Goal: Task Accomplishment & Management: Manage account settings

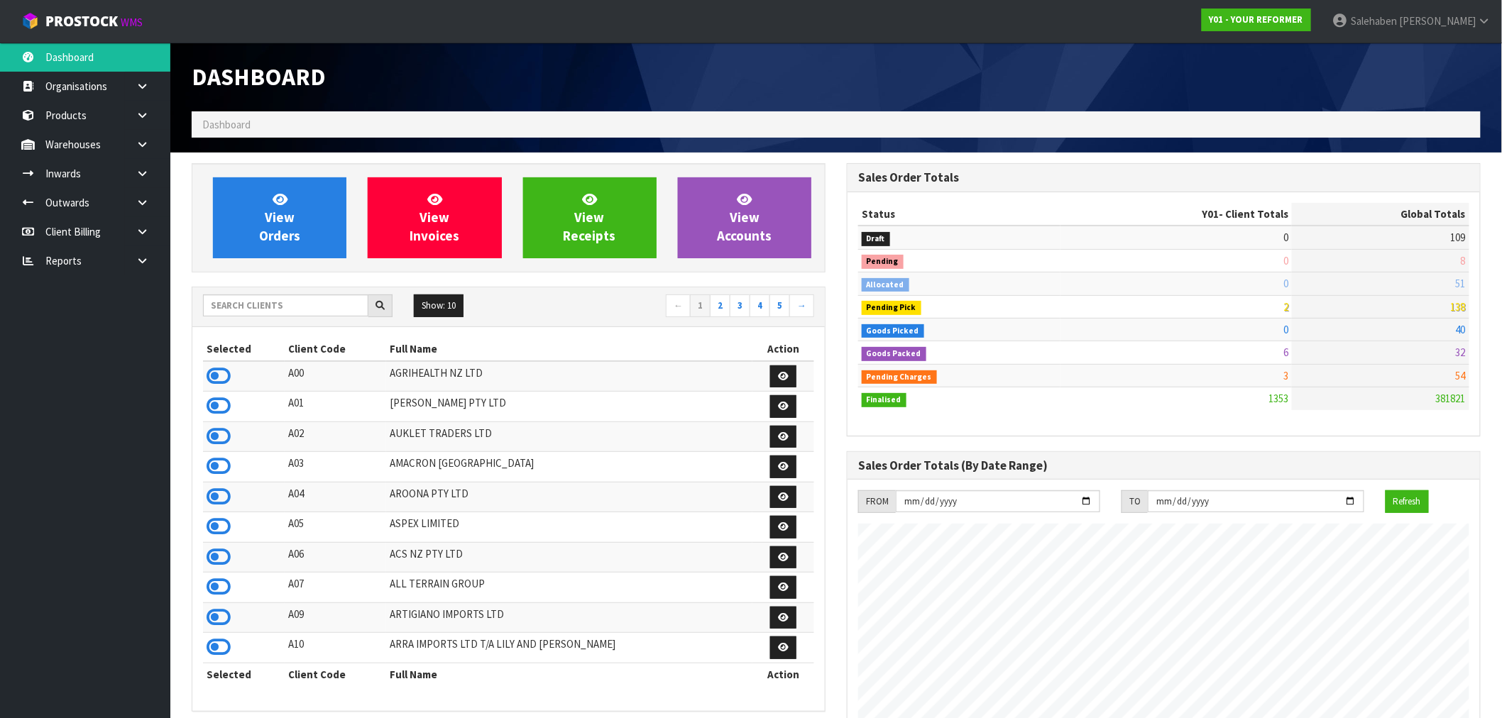
scroll to position [1075, 655]
click at [280, 314] on input "text" at bounding box center [285, 306] width 165 height 22
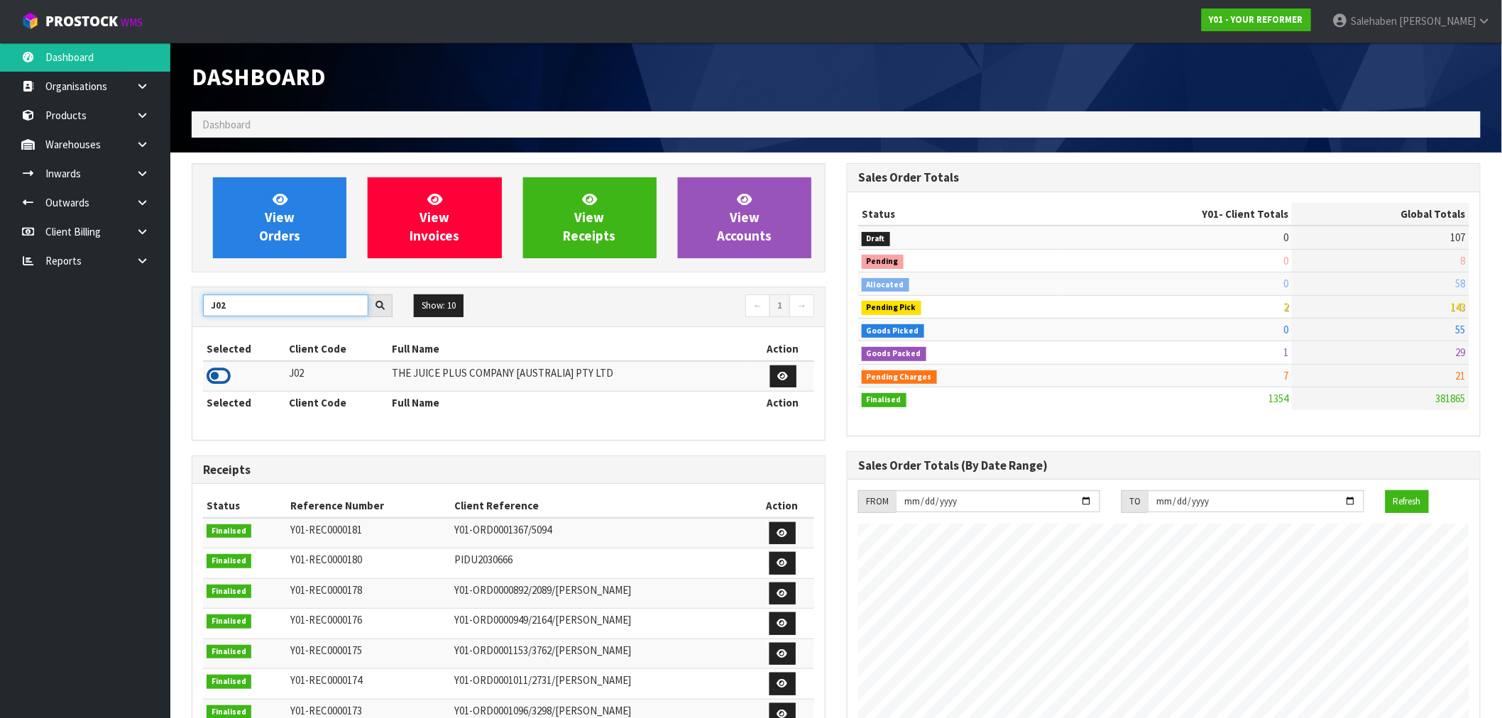
type input "J02"
click at [227, 378] on icon at bounding box center [219, 375] width 24 height 21
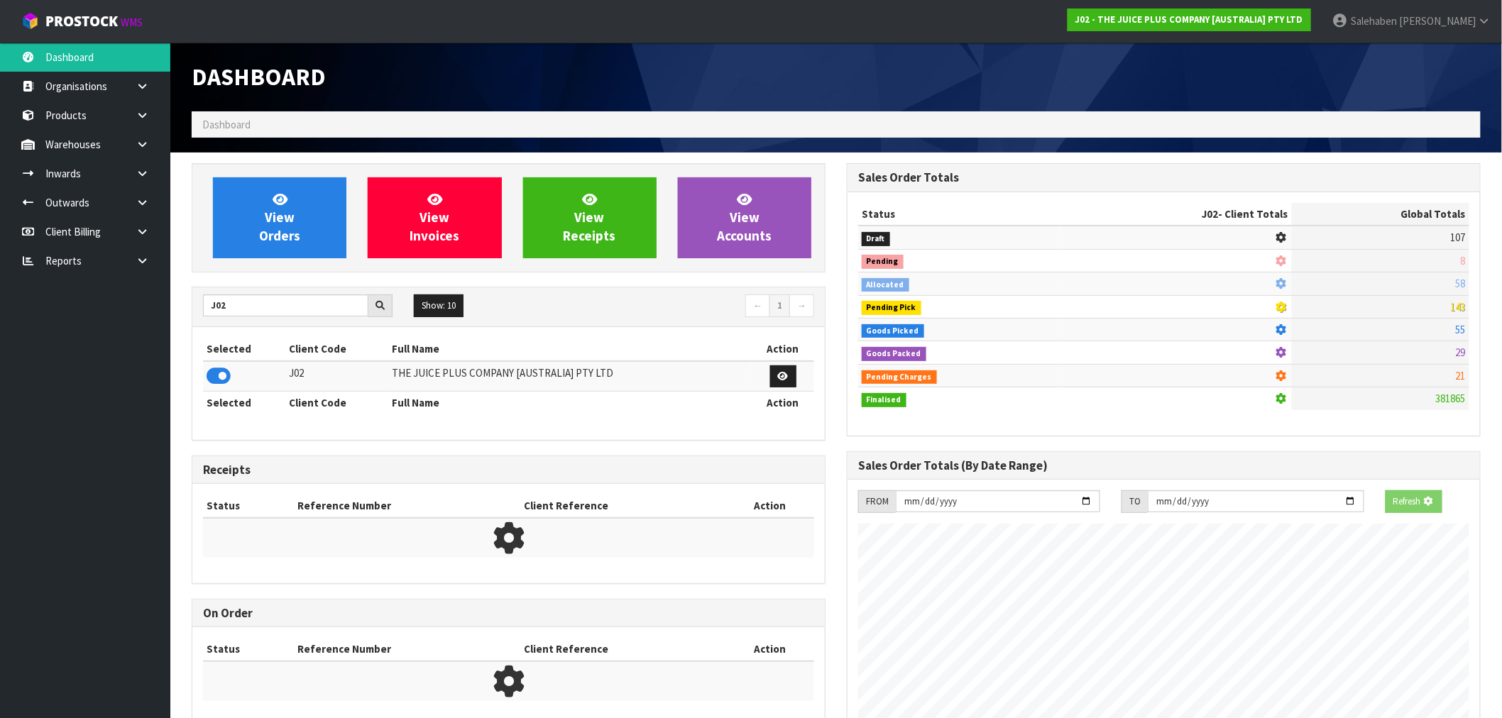
scroll to position [885, 655]
click at [274, 261] on div "View Orders View Invoices View Receipts View Accounts" at bounding box center [509, 217] width 634 height 109
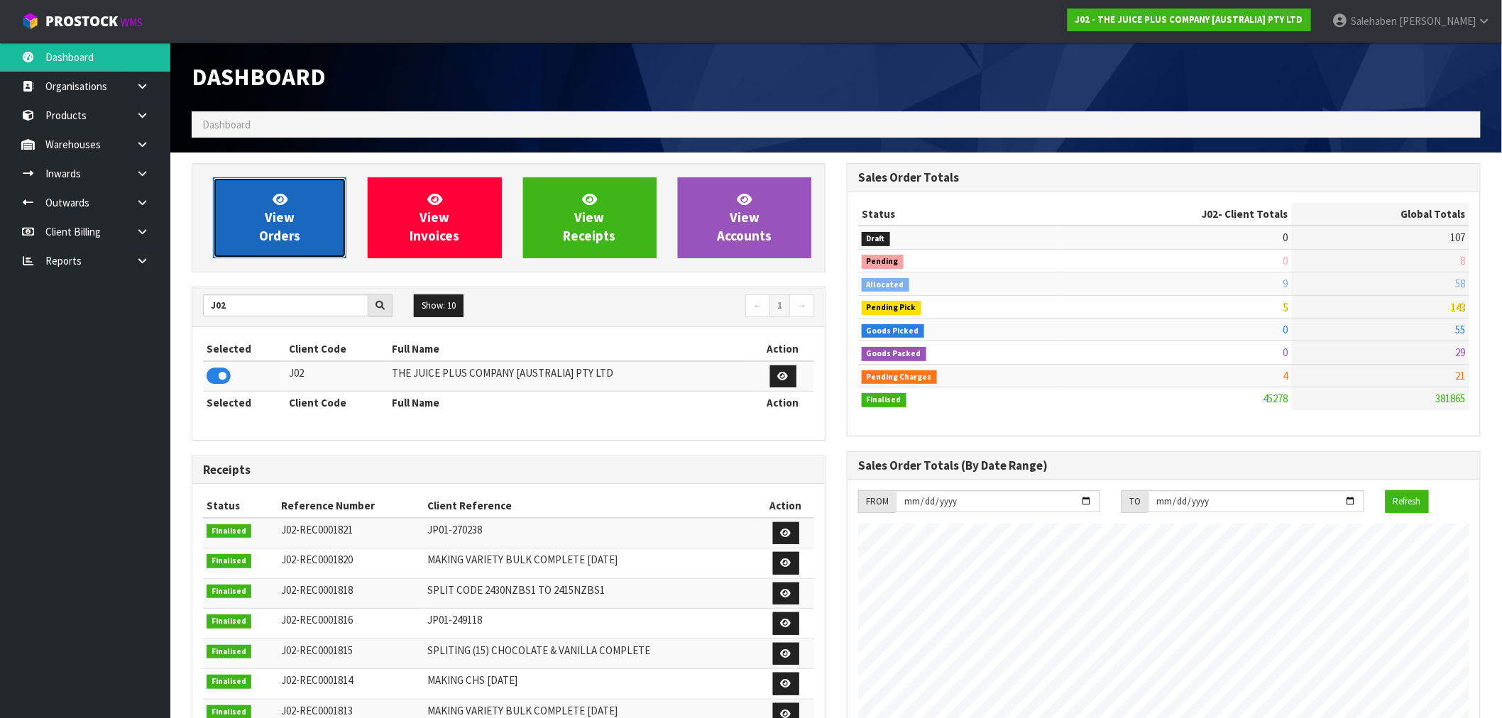
click at [290, 240] on span "View Orders" at bounding box center [279, 217] width 41 height 53
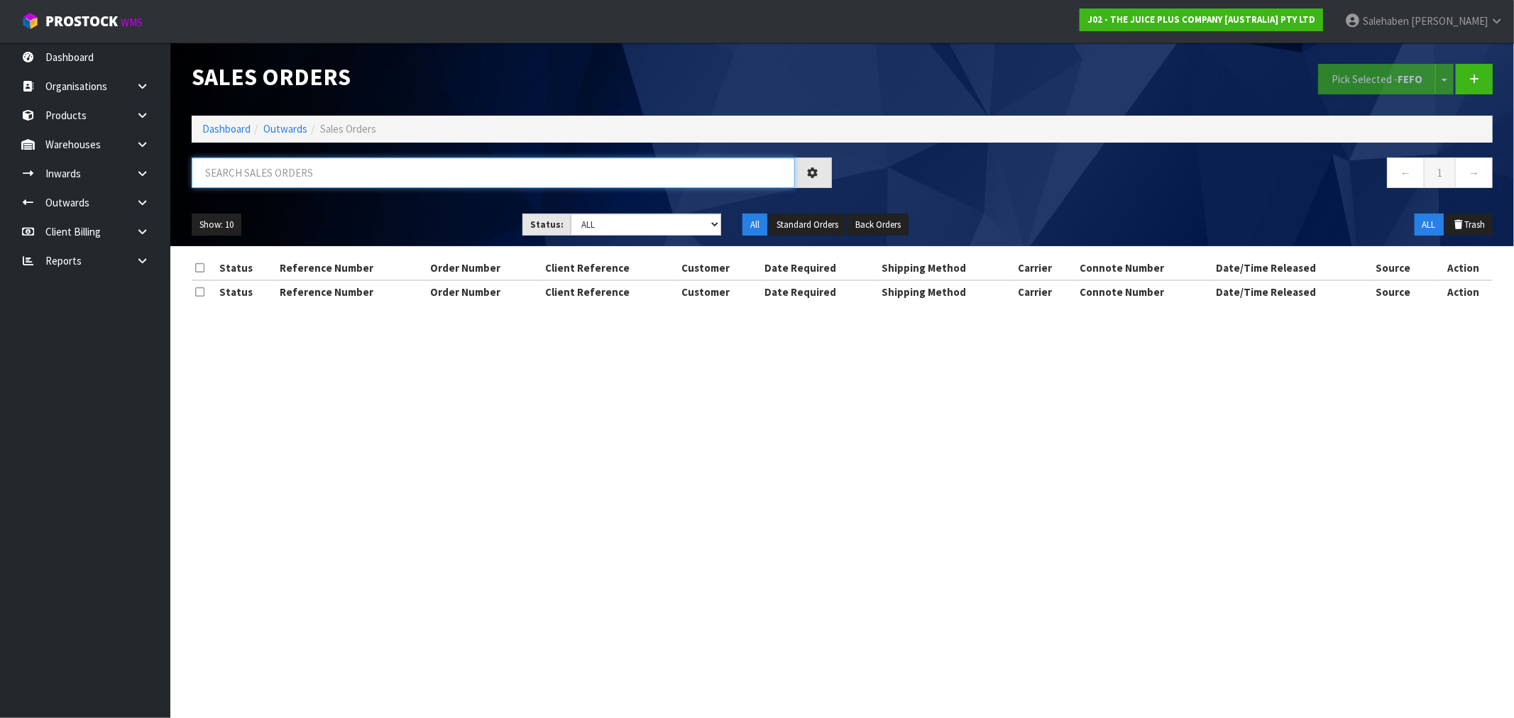
click at [495, 173] on input "text" at bounding box center [493, 173] width 603 height 31
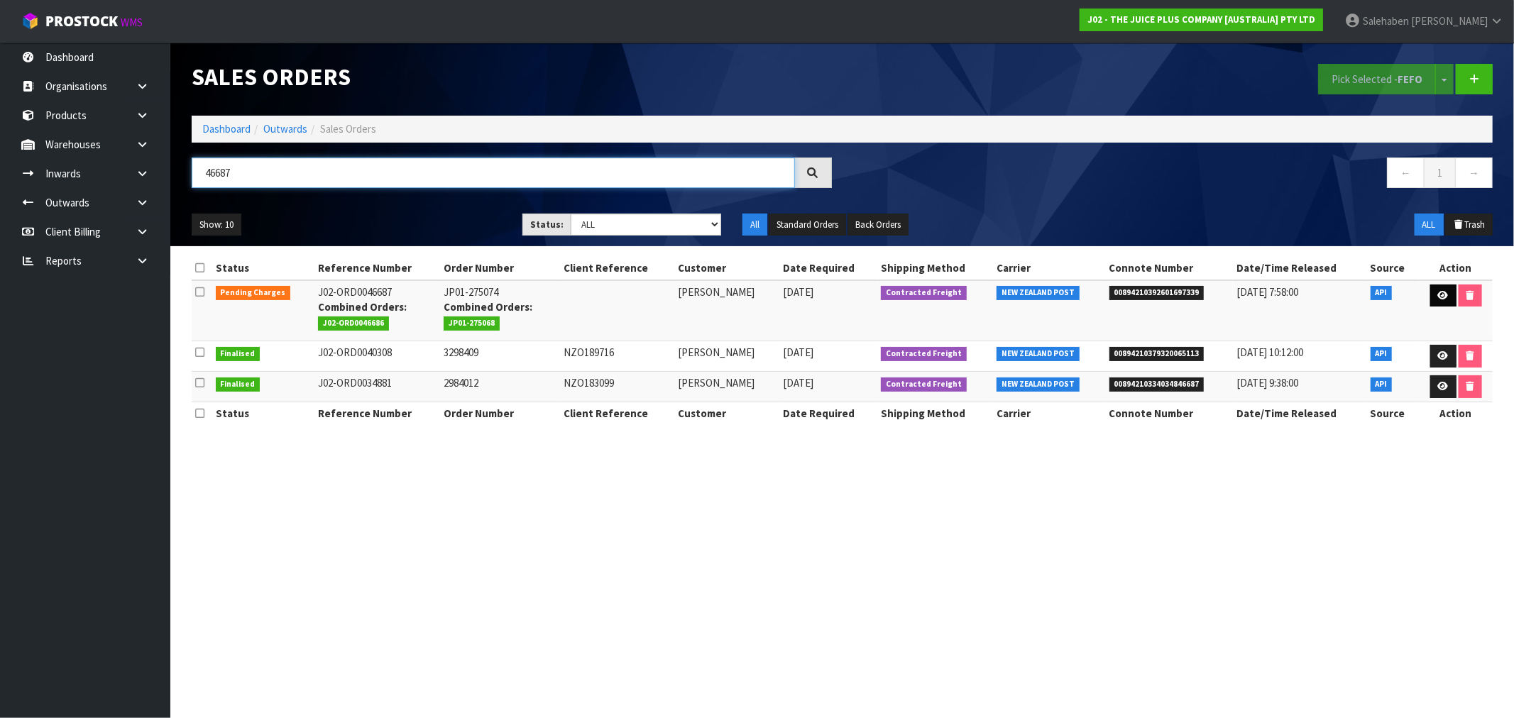
type input "46687"
click at [1441, 299] on icon at bounding box center [1443, 295] width 11 height 9
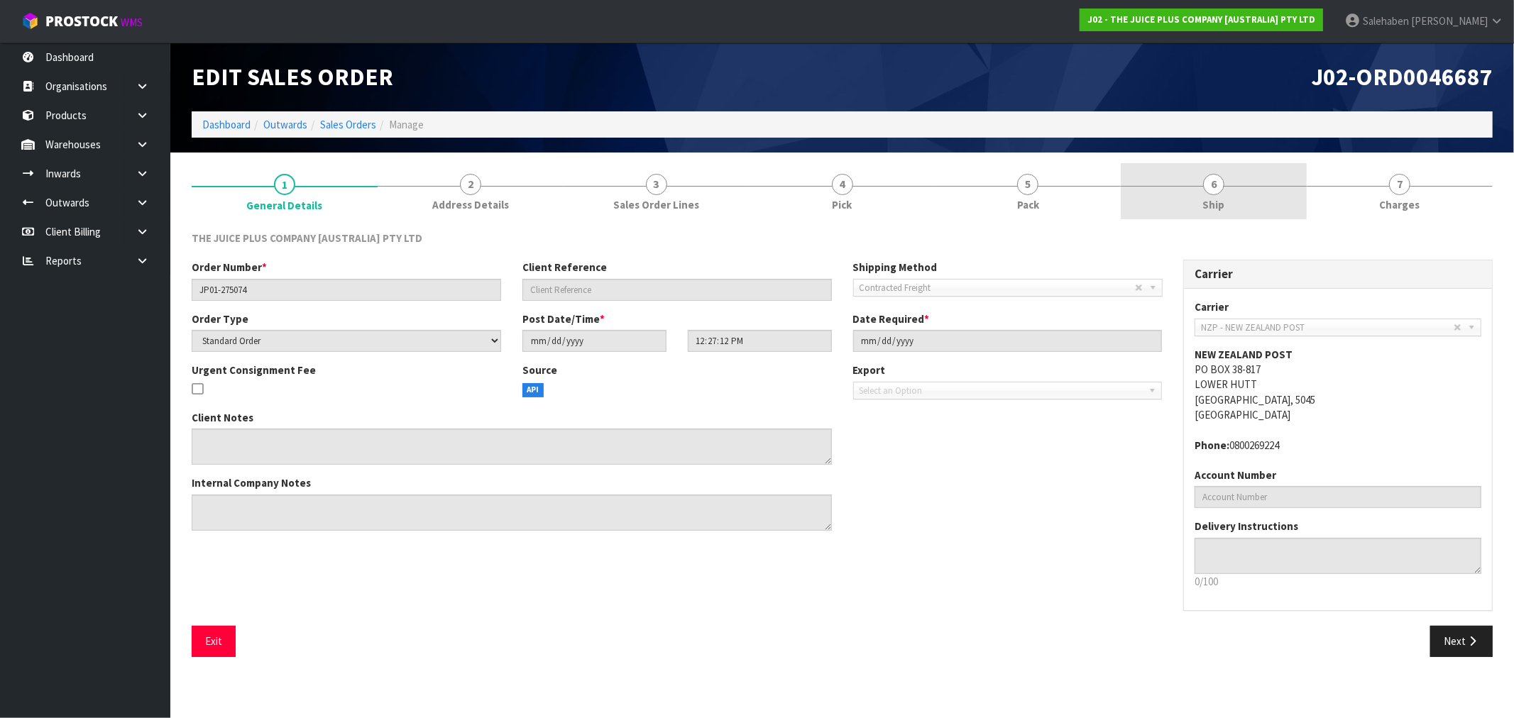
click at [1216, 199] on span "Ship" at bounding box center [1214, 204] width 22 height 15
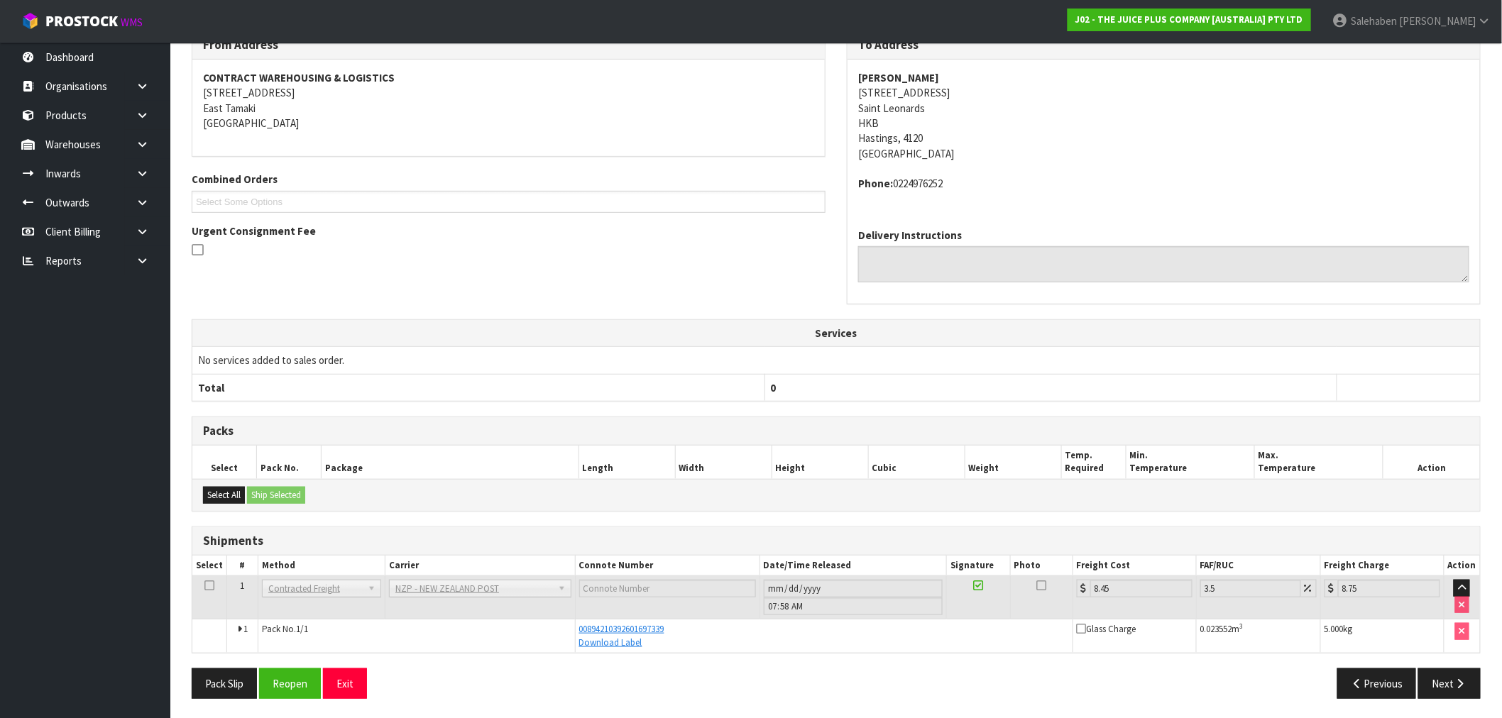
scroll to position [202, 0]
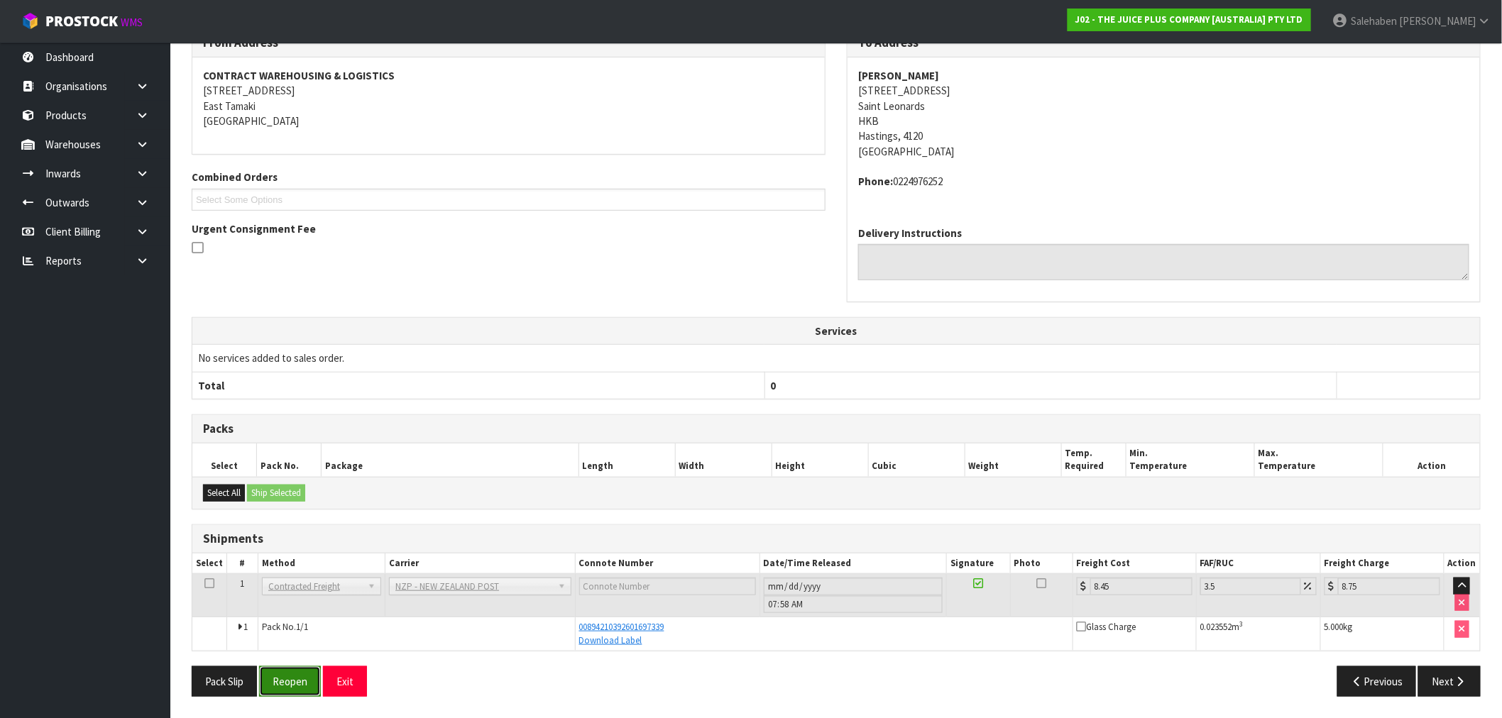
click at [296, 683] on button "Reopen" at bounding box center [290, 681] width 62 height 31
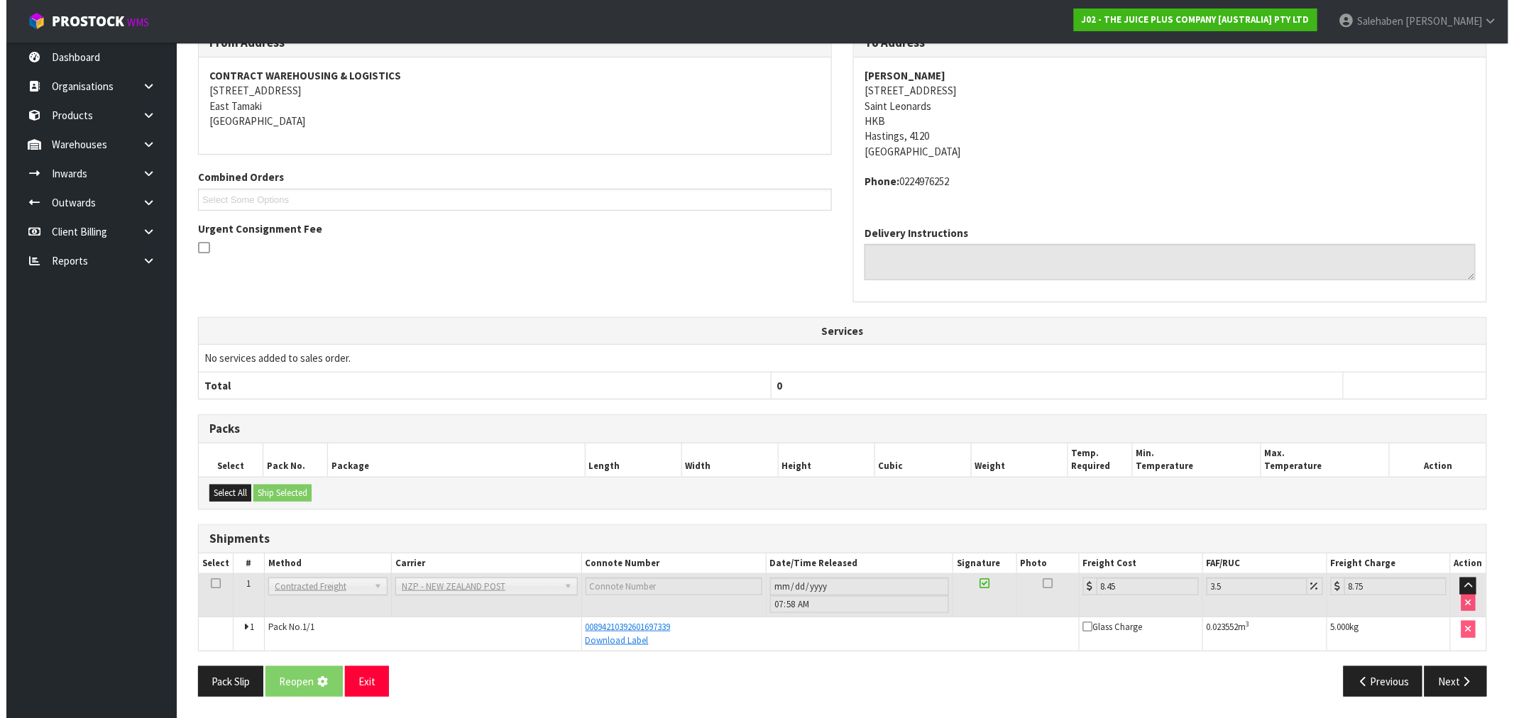
scroll to position [0, 0]
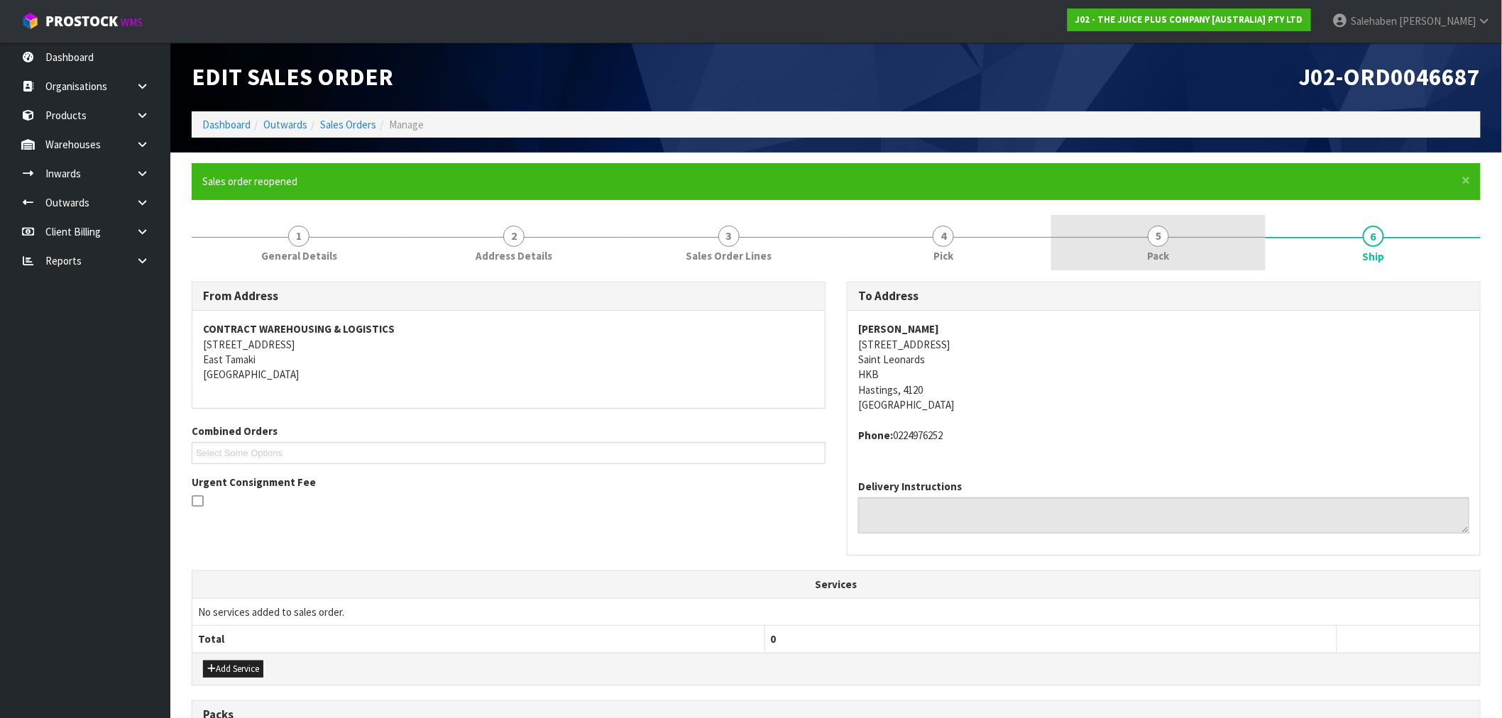
click at [1157, 253] on span "Pack" at bounding box center [1159, 255] width 22 height 15
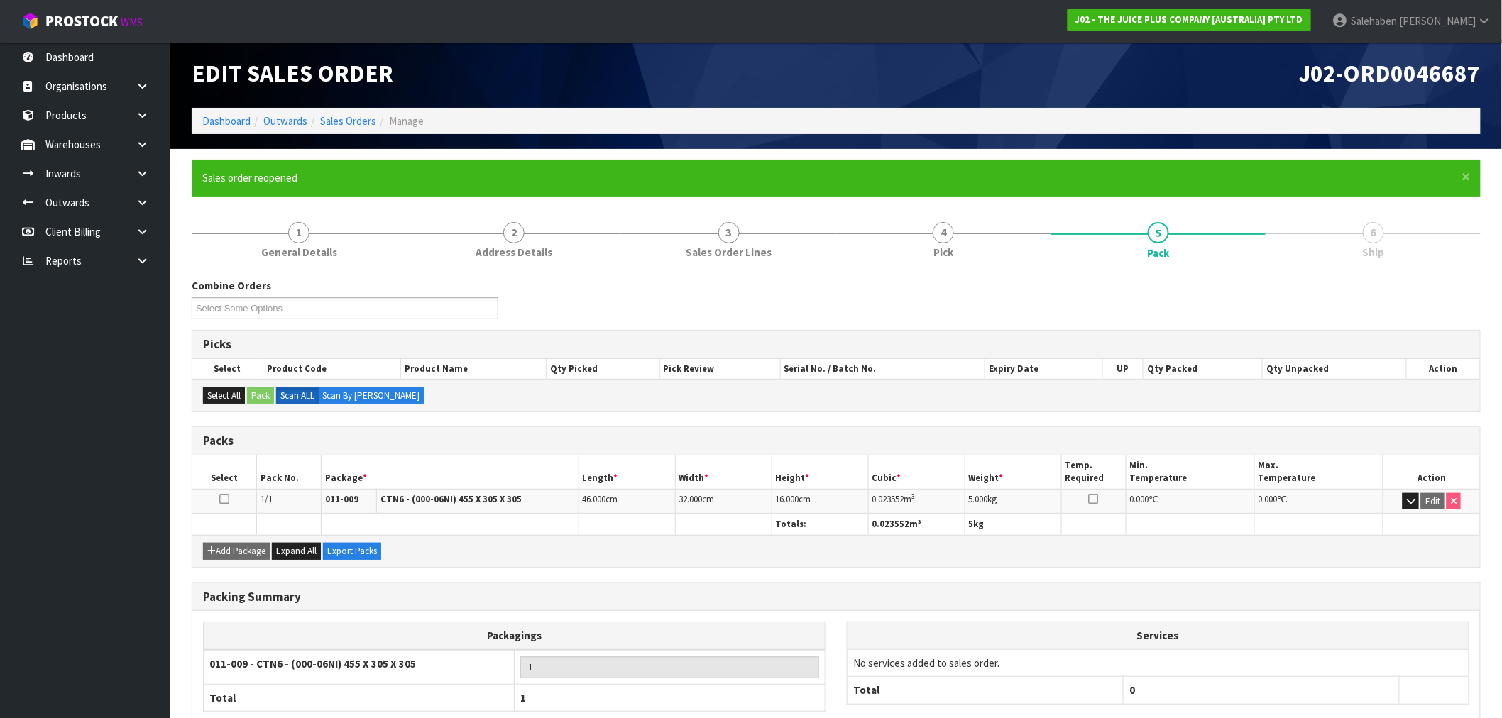
scroll to position [89, 0]
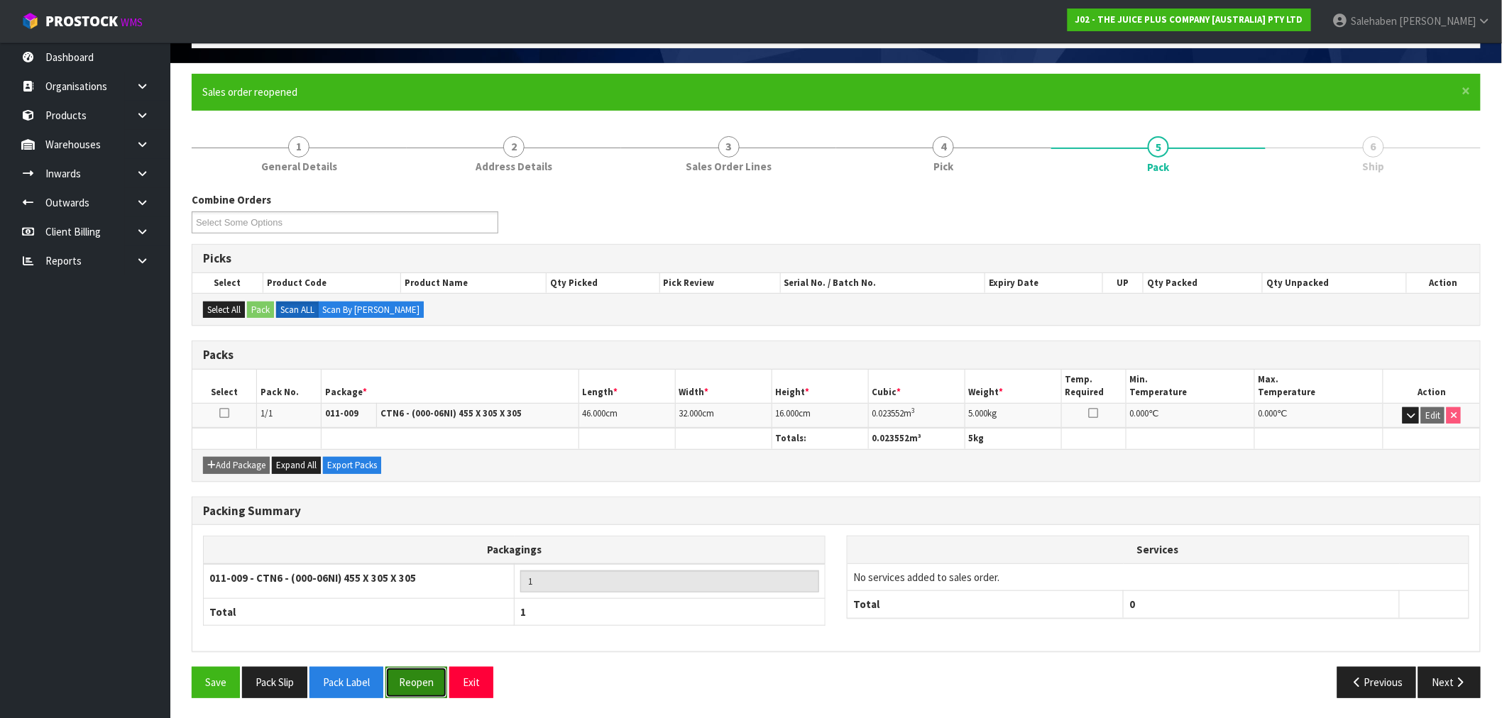
click at [424, 684] on button "Reopen" at bounding box center [416, 682] width 62 height 31
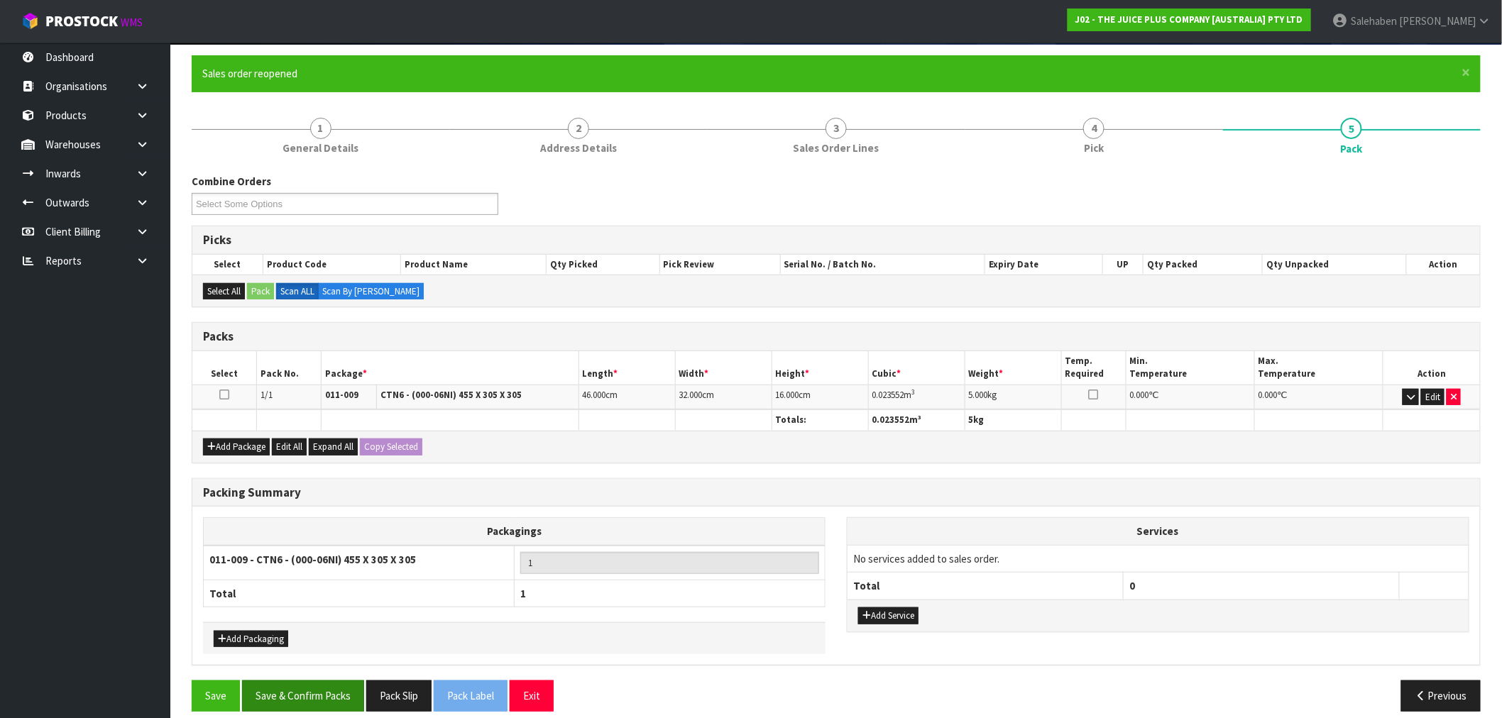
scroll to position [122, 0]
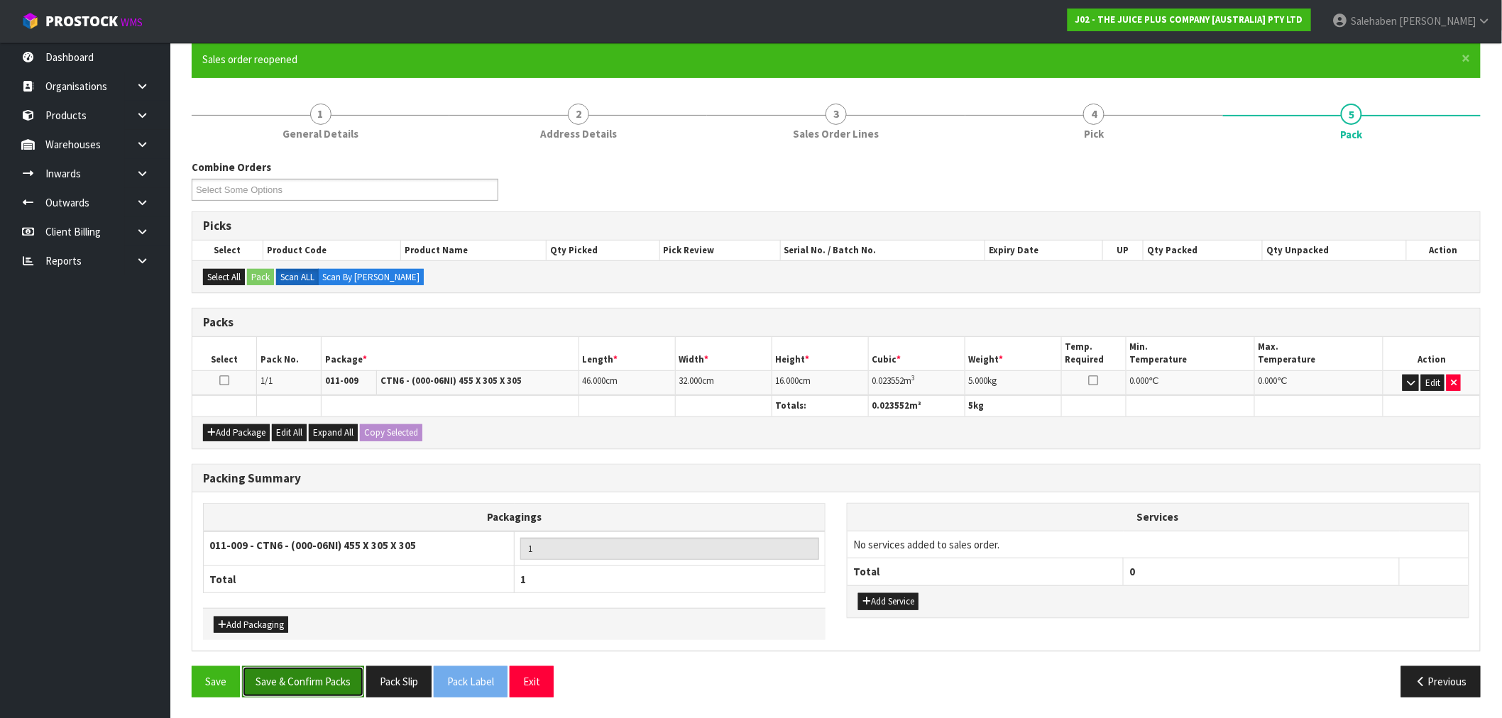
click at [315, 678] on button "Save & Confirm Packs" at bounding box center [303, 681] width 122 height 31
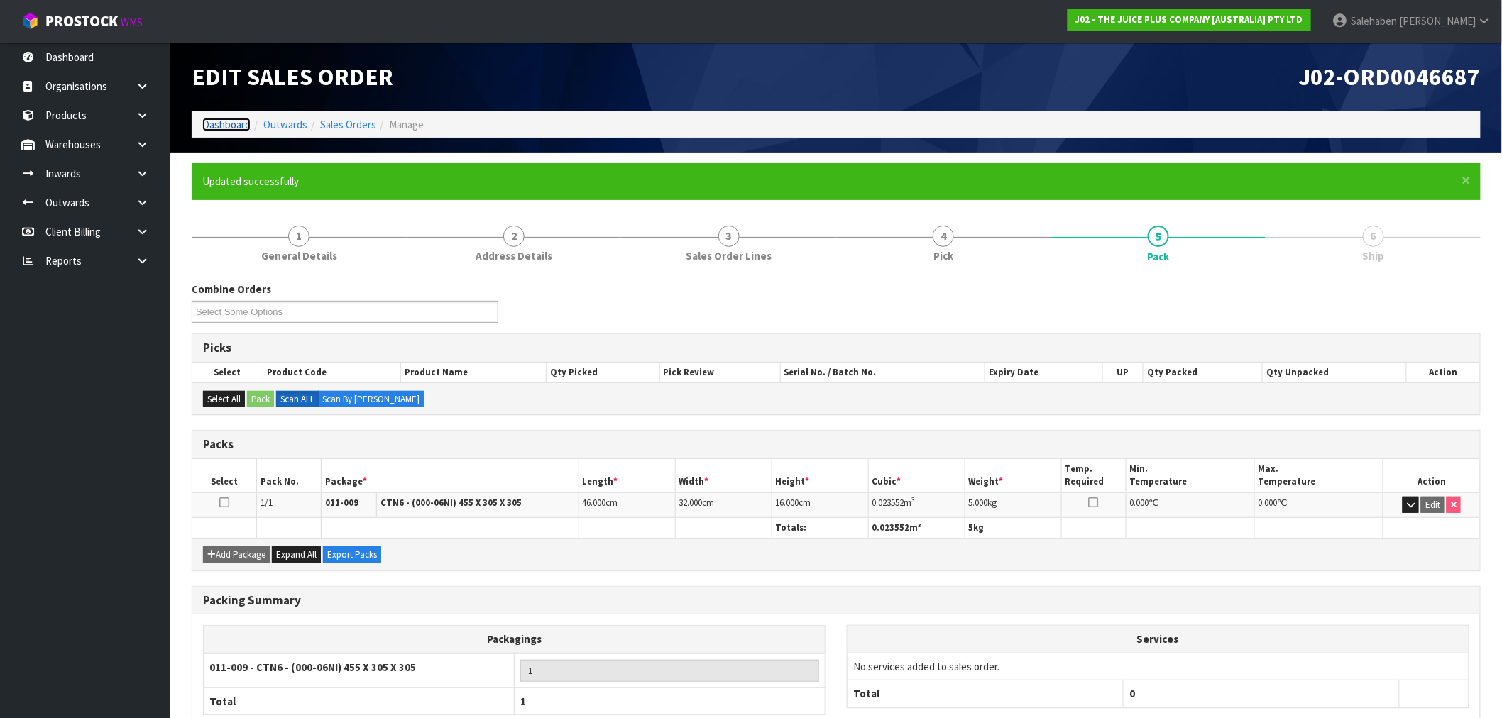
click at [233, 123] on link "Dashboard" at bounding box center [226, 124] width 48 height 13
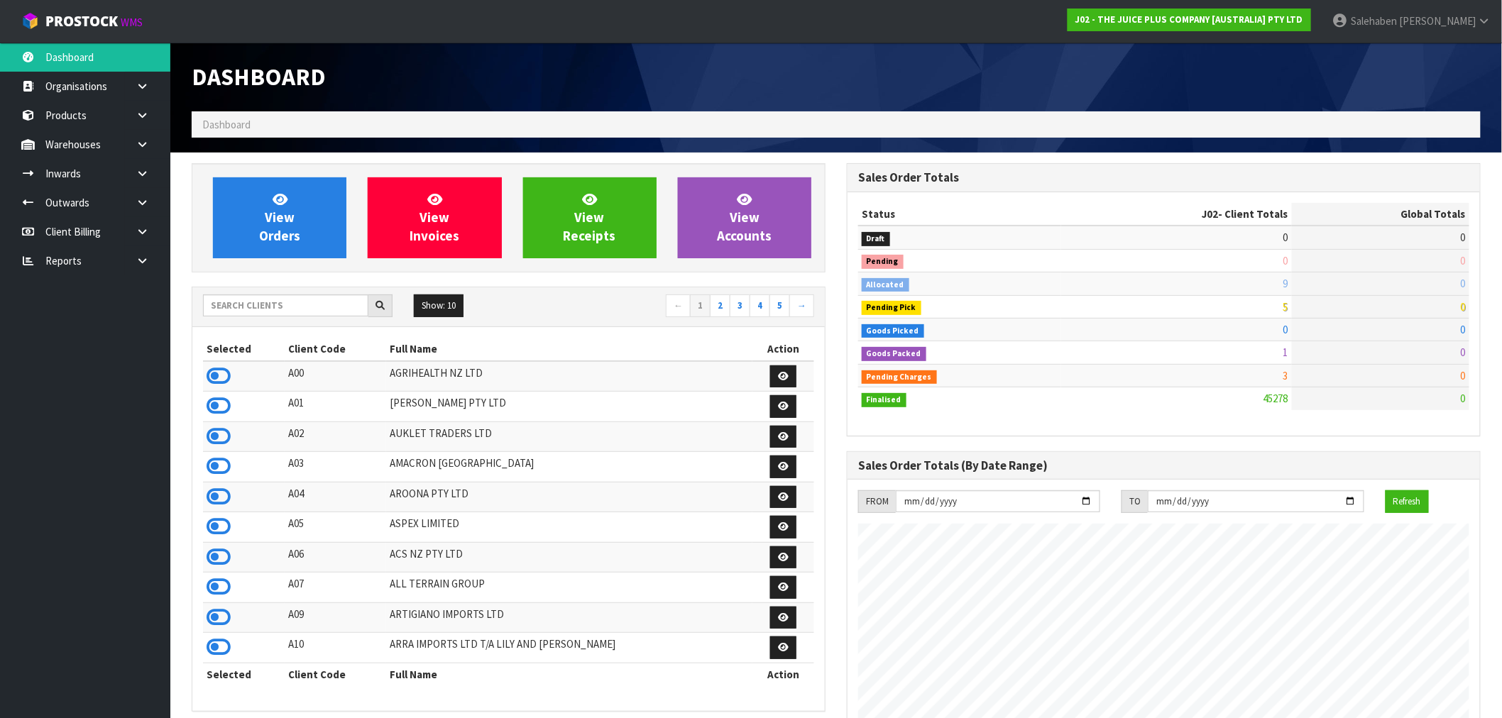
scroll to position [1075, 655]
click at [273, 308] on input "text" at bounding box center [285, 306] width 165 height 22
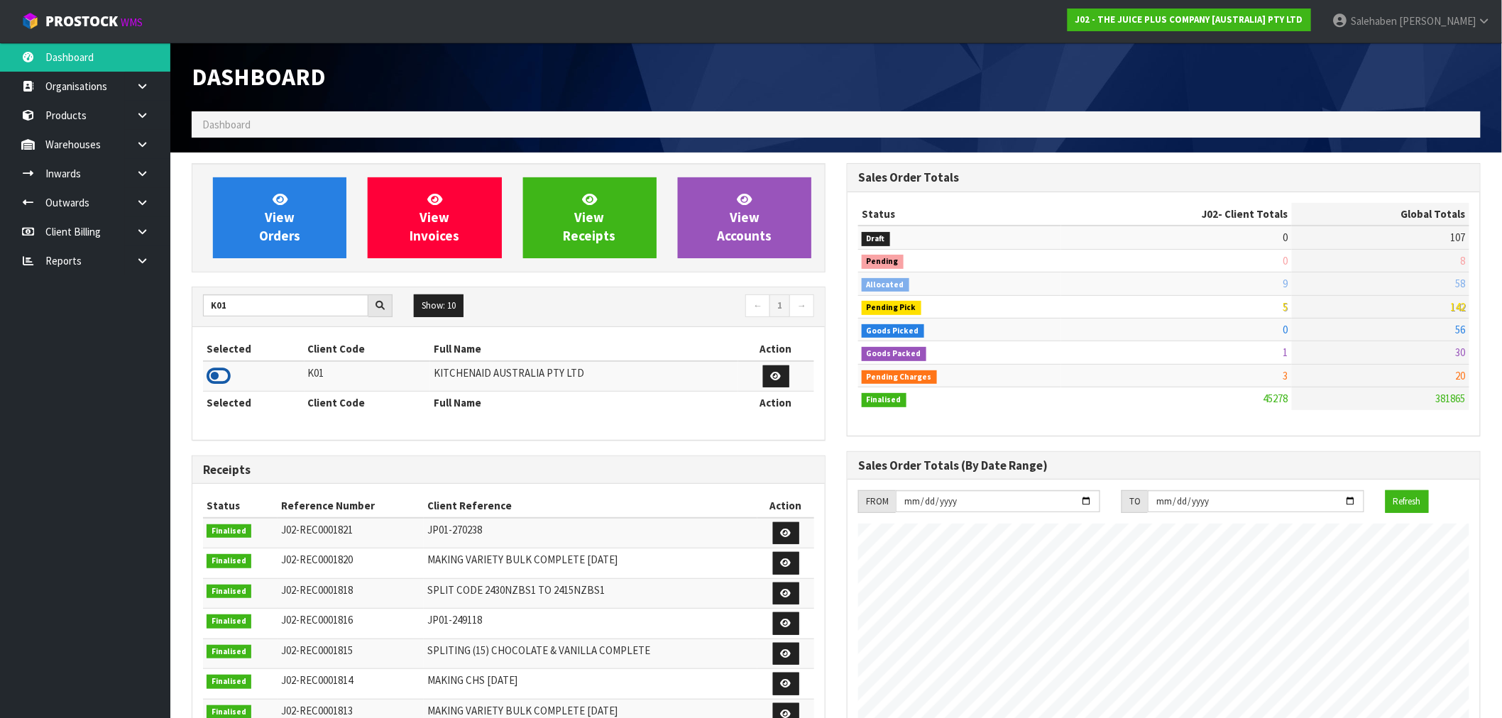
click at [206, 378] on td at bounding box center [253, 376] width 101 height 31
click at [214, 380] on icon at bounding box center [219, 375] width 24 height 21
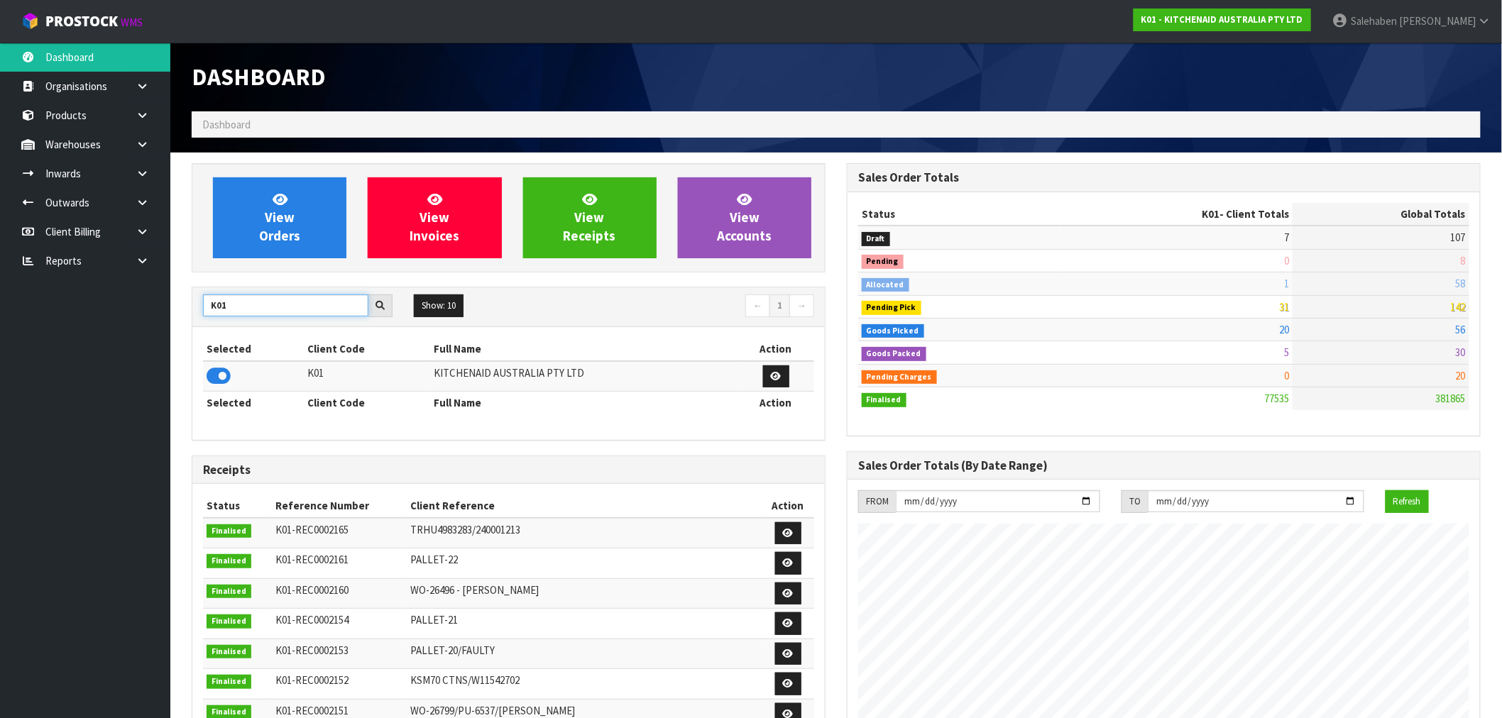
drag, startPoint x: 206, startPoint y: 307, endPoint x: 104, endPoint y: 307, distance: 101.5
click at [104, 307] on body "Toggle navigation ProStock WMS K01 - KITCHENAID AUSTRALIA PTY LTD [PERSON_NAME]…" at bounding box center [751, 359] width 1502 height 718
type input "S08"
click at [207, 378] on td at bounding box center [257, 376] width 108 height 31
click at [215, 379] on icon at bounding box center [219, 375] width 24 height 21
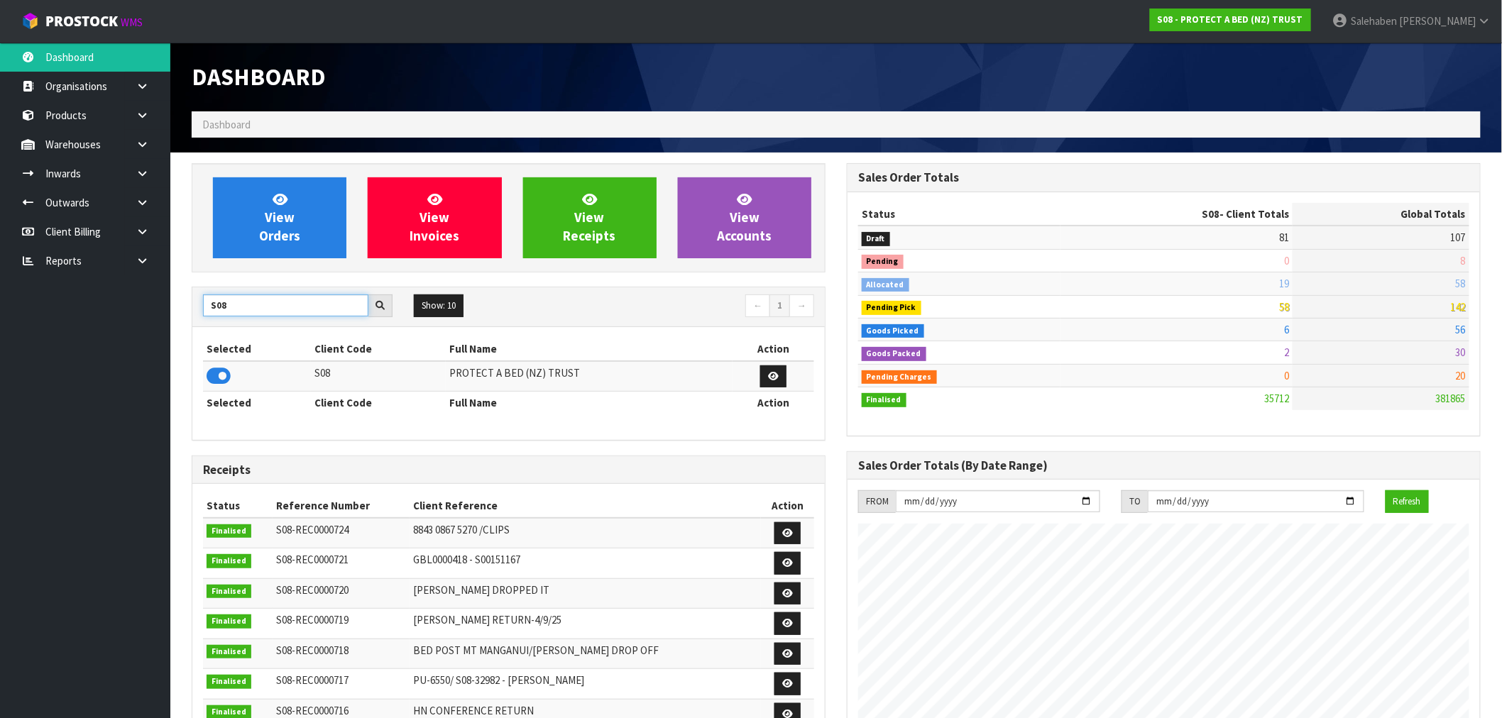
drag, startPoint x: 236, startPoint y: 303, endPoint x: 175, endPoint y: 314, distance: 61.3
click at [175, 314] on section "View Orders View Invoices View Receipts View Accounts S08 Show: 10 5 10 25 50 ←…" at bounding box center [835, 701] width 1331 height 1097
